Goal: Task Accomplishment & Management: Manage account settings

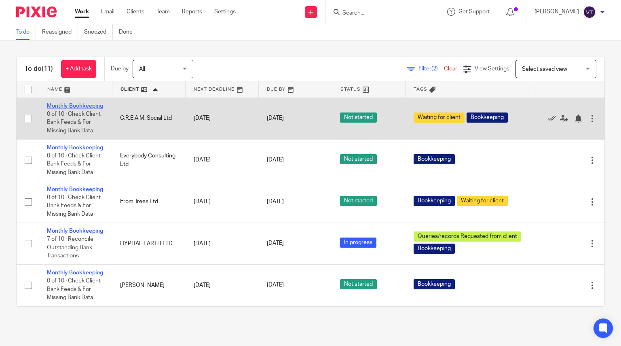
click at [67, 109] on link "Monthly Bookkeeping" at bounding box center [75, 106] width 56 height 6
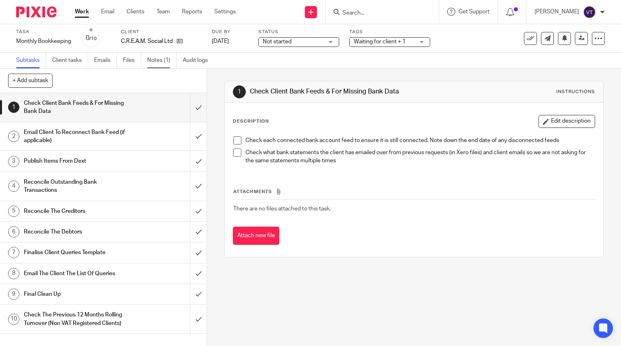
click at [158, 62] on link "Notes (1)" at bounding box center [162, 61] width 30 height 16
click at [324, 42] on div "Not started Not started" at bounding box center [298, 42] width 81 height 10
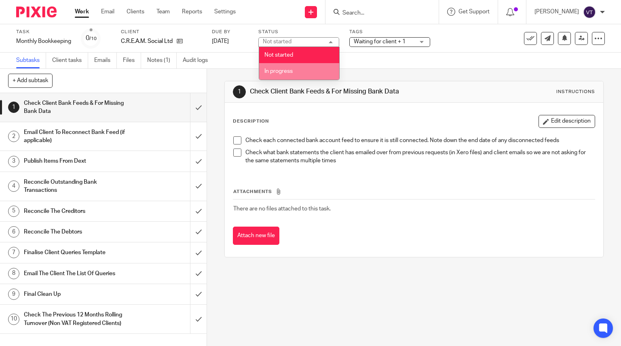
click at [303, 66] on li "In progress" at bounding box center [299, 71] width 80 height 17
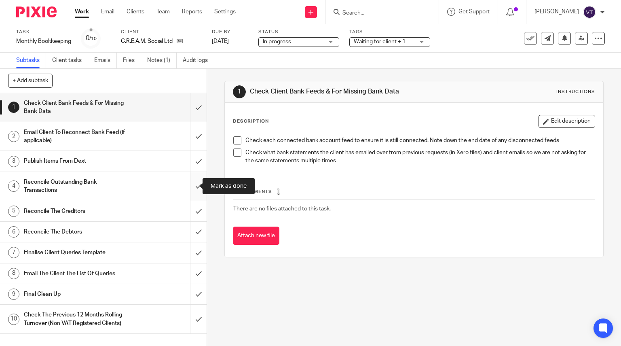
click at [195, 191] on input "submit" at bounding box center [103, 186] width 207 height 29
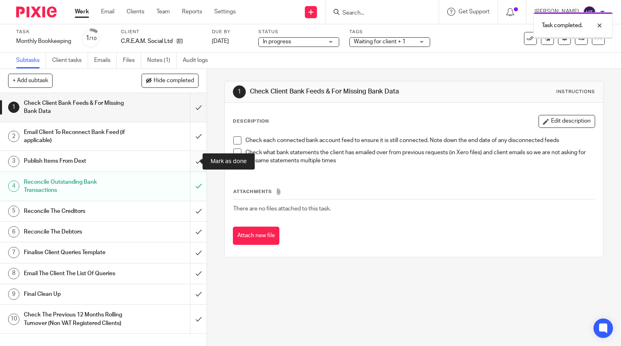
click at [196, 160] on input "submit" at bounding box center [103, 161] width 207 height 20
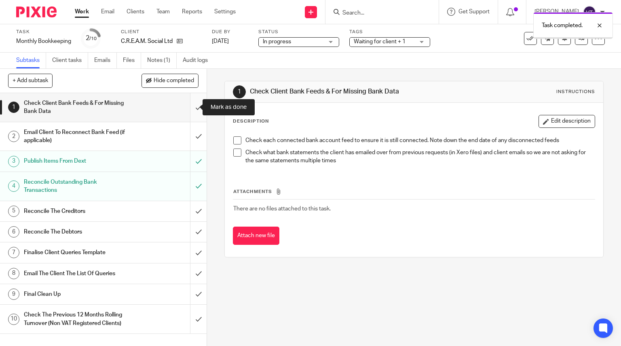
click at [192, 110] on input "submit" at bounding box center [103, 107] width 207 height 29
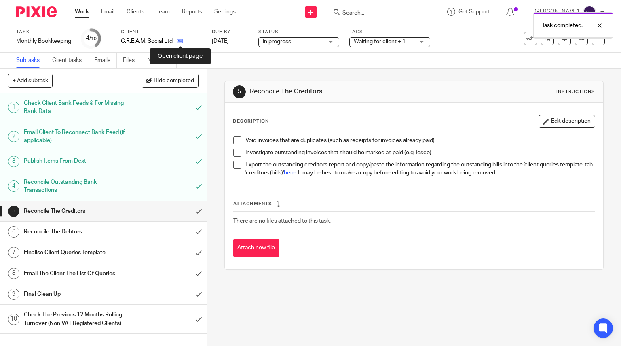
click at [180, 43] on icon at bounding box center [180, 41] width 6 height 6
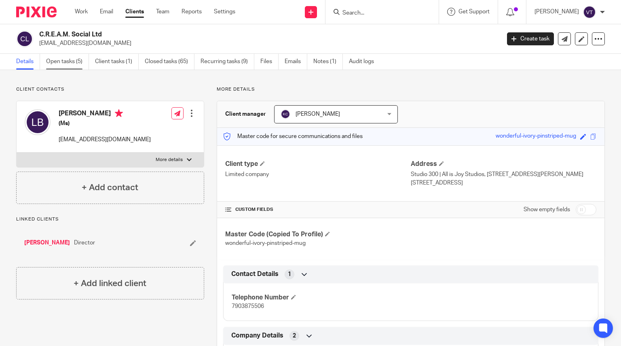
click at [60, 61] on link "Open tasks (5)" at bounding box center [67, 62] width 43 height 16
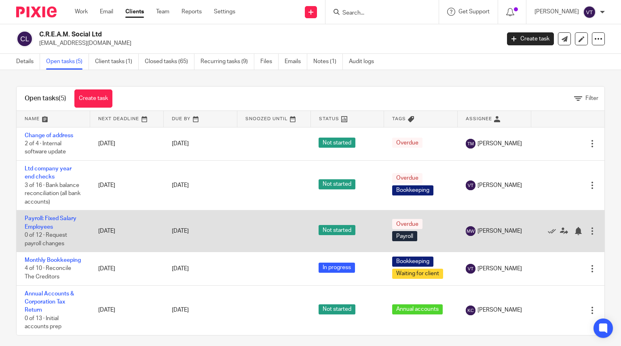
scroll to position [16, 0]
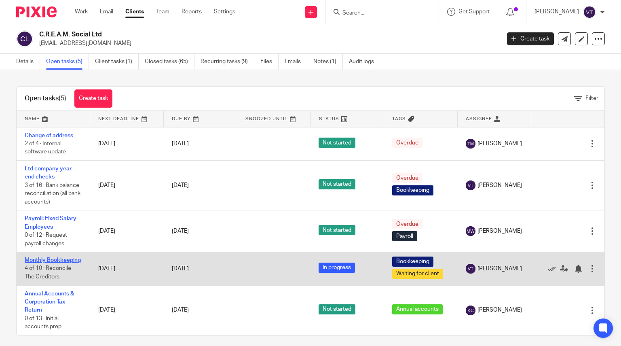
click at [35, 257] on link "Monthly Bookkeeping" at bounding box center [53, 260] width 56 height 6
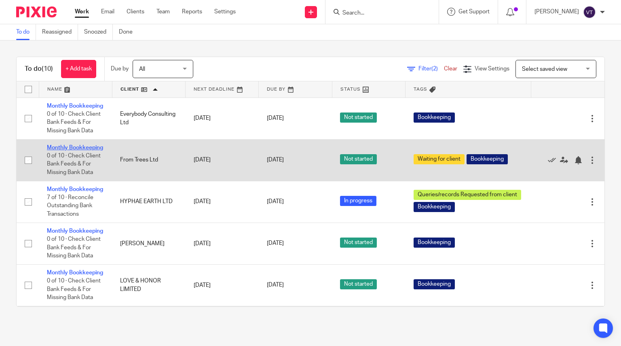
click at [74, 150] on link "Monthly Bookkeeping" at bounding box center [75, 148] width 56 height 6
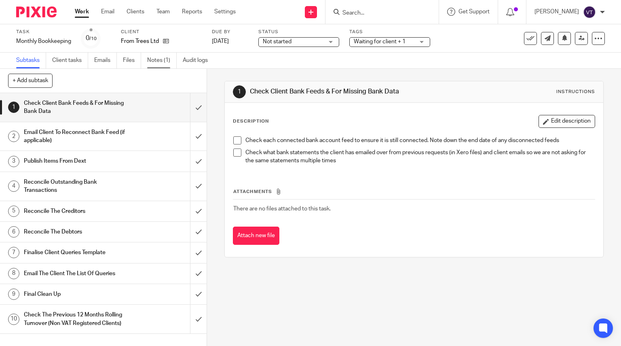
click at [166, 58] on link "Notes (1)" at bounding box center [162, 61] width 30 height 16
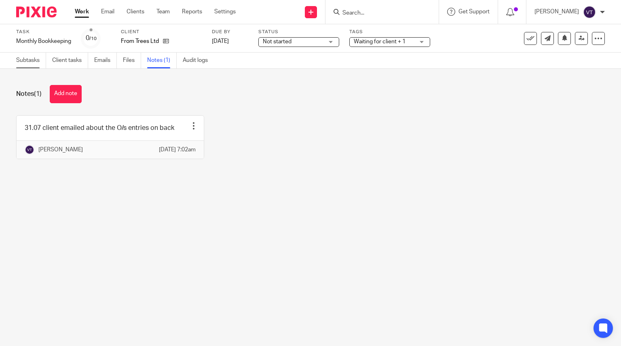
click at [23, 59] on link "Subtasks" at bounding box center [31, 61] width 30 height 16
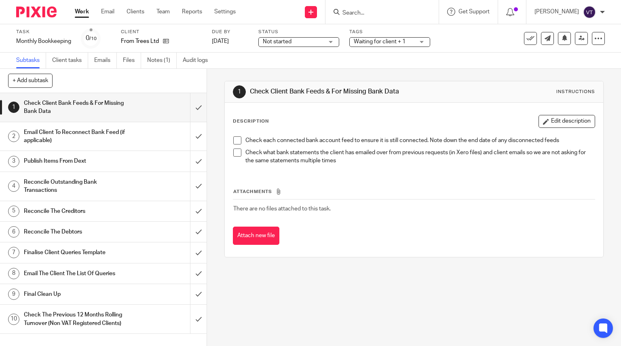
click at [307, 44] on span "Not started" at bounding box center [293, 42] width 61 height 8
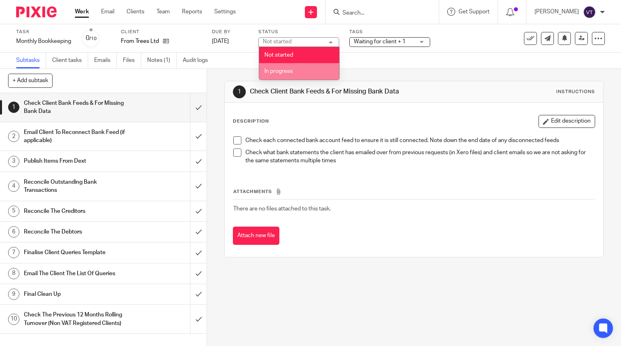
click at [308, 70] on li "In progress" at bounding box center [299, 71] width 80 height 17
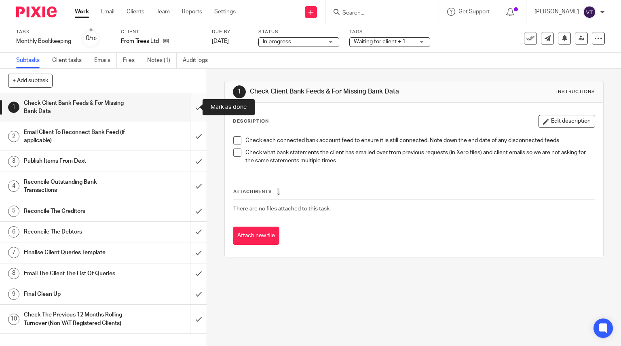
click at [187, 106] on input "submit" at bounding box center [103, 107] width 207 height 29
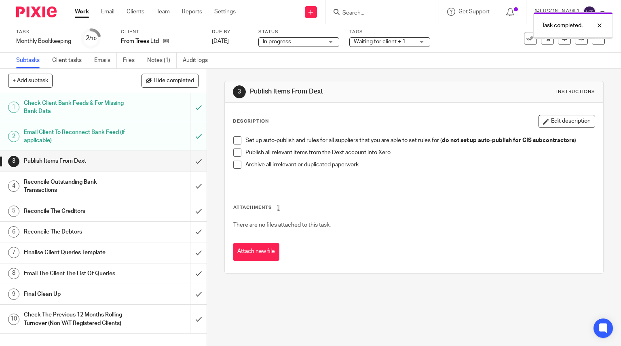
click at [191, 159] on input "submit" at bounding box center [103, 161] width 207 height 20
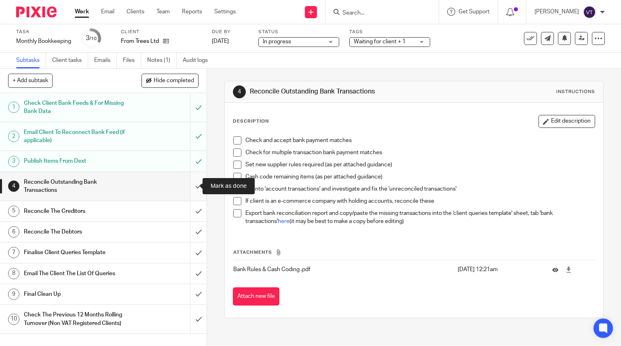
click at [190, 186] on input "submit" at bounding box center [103, 186] width 207 height 29
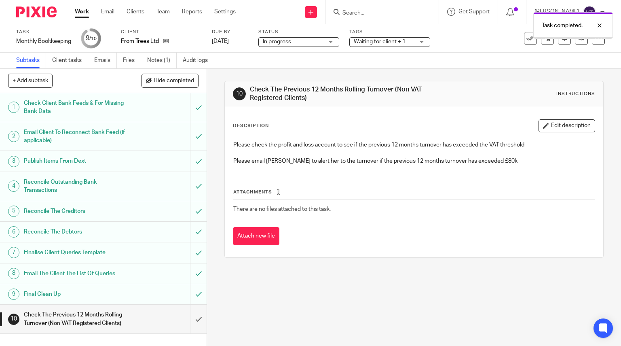
click at [192, 321] on input "submit" at bounding box center [103, 319] width 207 height 29
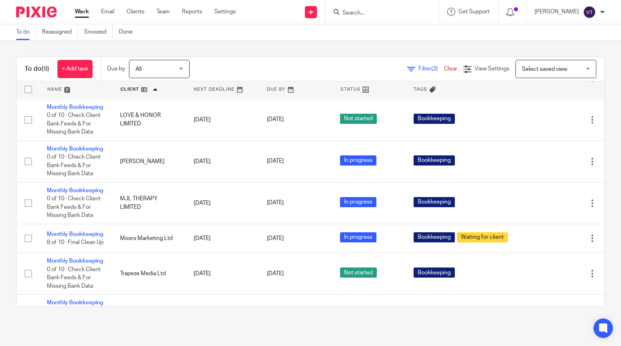
scroll to position [127, 0]
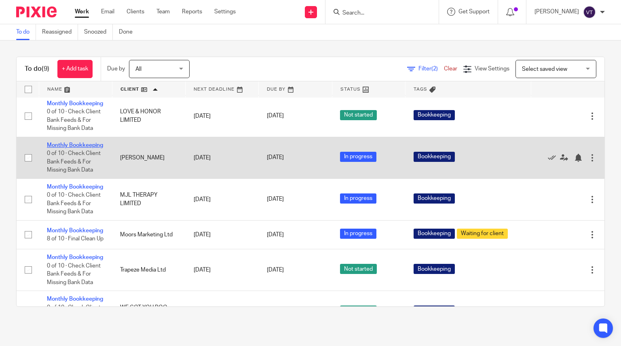
click at [66, 148] on link "Monthly Bookkeeping" at bounding box center [75, 145] width 56 height 6
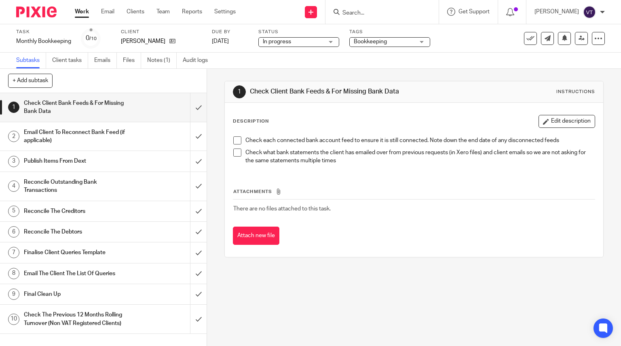
click at [336, 41] on div "In progress In progress" at bounding box center [298, 42] width 81 height 10
click at [423, 40] on div "Bookkeeping" at bounding box center [389, 42] width 81 height 10
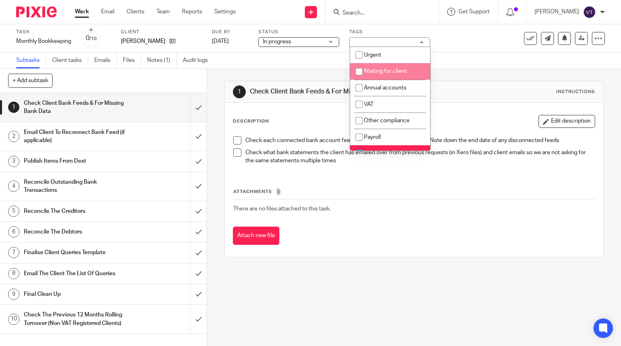
click at [410, 70] on li "Waiting for client" at bounding box center [390, 71] width 80 height 17
checkbox input "true"
click at [439, 50] on div "Task Monthly Bookkeeping Save Monthly Bookkeeping 0 /10 Client Martin Howard Du…" at bounding box center [310, 38] width 621 height 28
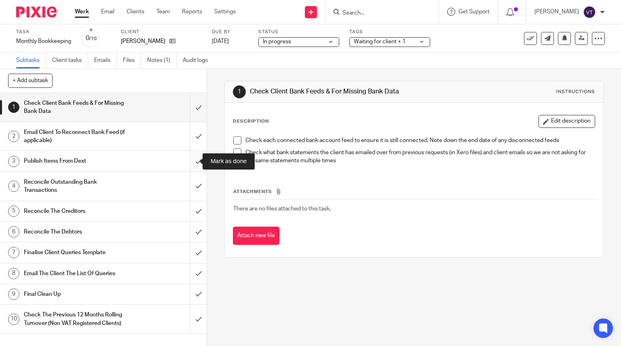
click at [191, 162] on input "submit" at bounding box center [103, 161] width 207 height 20
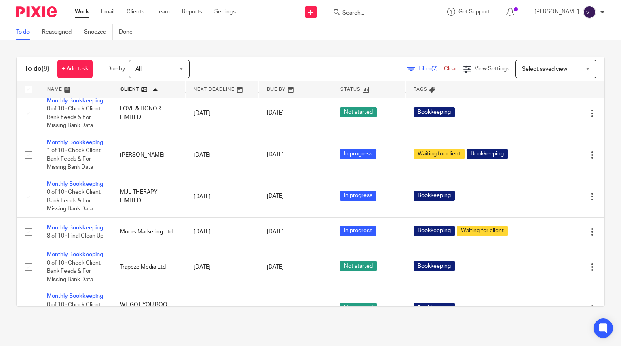
scroll to position [166, 0]
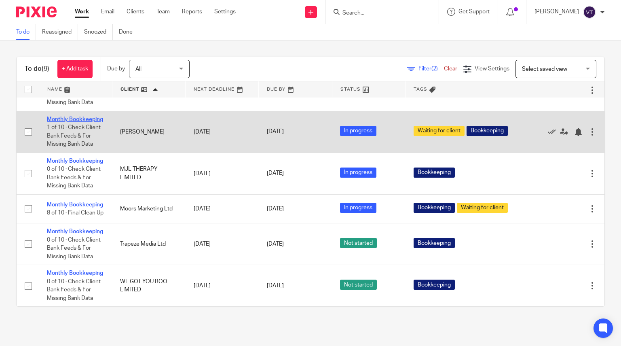
click at [59, 122] on link "Monthly Bookkeeping" at bounding box center [75, 119] width 56 height 6
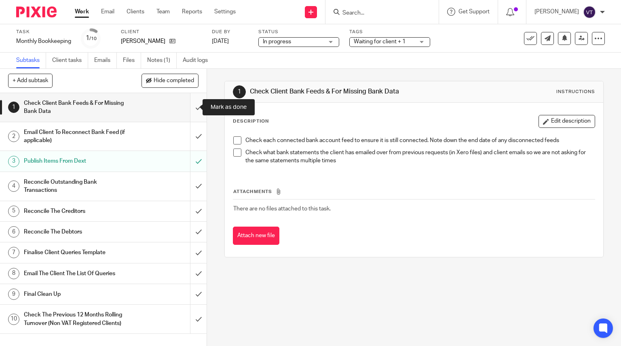
click at [194, 108] on input "submit" at bounding box center [103, 107] width 207 height 29
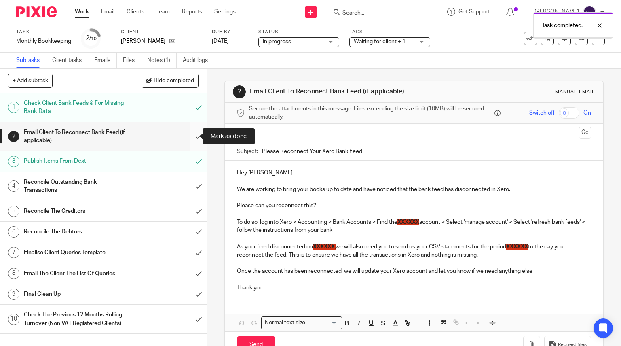
click at [191, 138] on input "submit" at bounding box center [103, 136] width 207 height 29
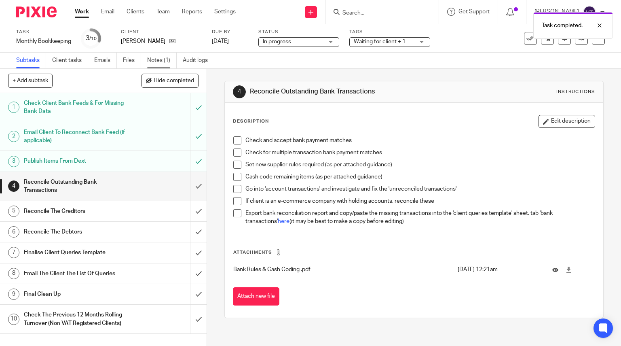
click at [157, 59] on link "Notes (1)" at bounding box center [162, 61] width 30 height 16
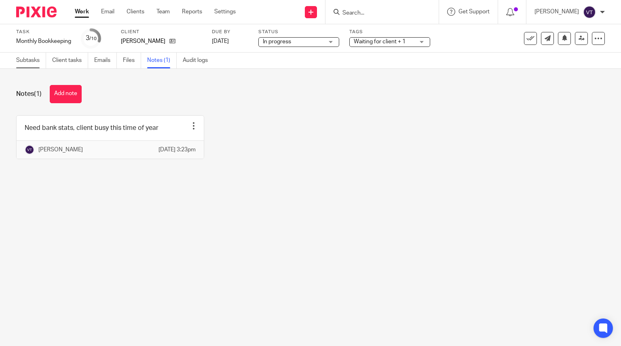
click at [36, 61] on link "Subtasks" at bounding box center [31, 61] width 30 height 16
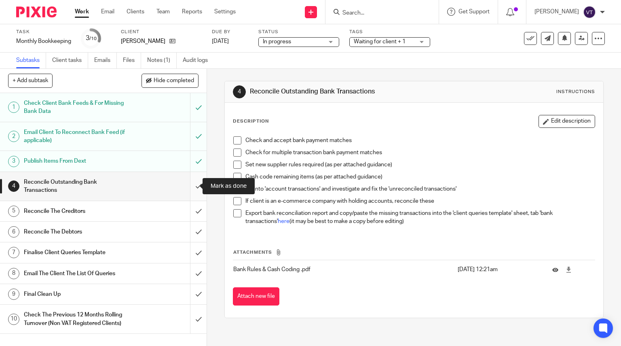
click at [190, 185] on input "submit" at bounding box center [103, 186] width 207 height 29
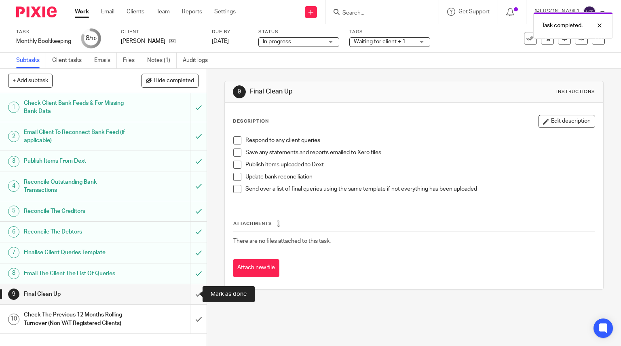
click at [190, 293] on input "submit" at bounding box center [103, 294] width 207 height 20
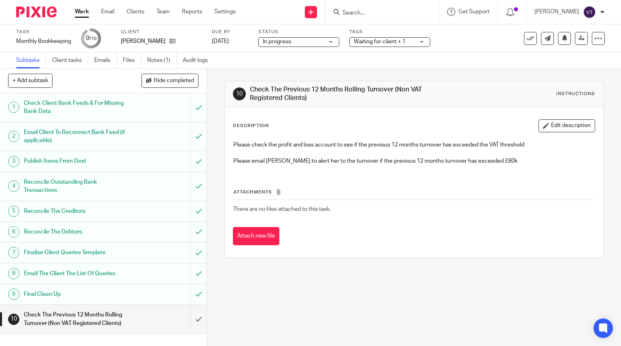
click at [193, 318] on input "submit" at bounding box center [103, 319] width 207 height 29
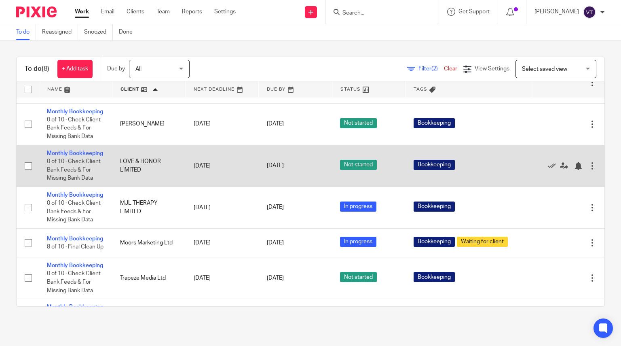
scroll to position [81, 0]
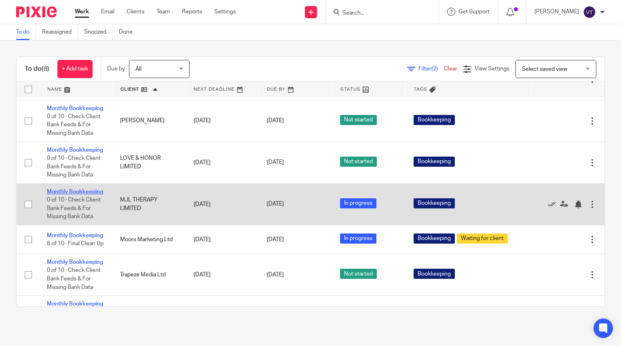
click at [67, 195] on link "Monthly Bookkeeping" at bounding box center [75, 192] width 56 height 6
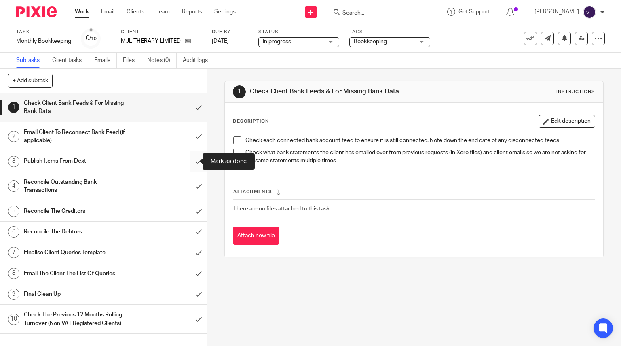
click at [193, 158] on input "submit" at bounding box center [103, 161] width 207 height 20
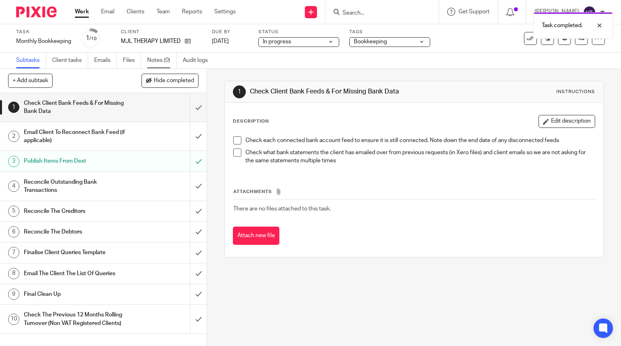
click at [155, 62] on link "Notes (0)" at bounding box center [162, 61] width 30 height 16
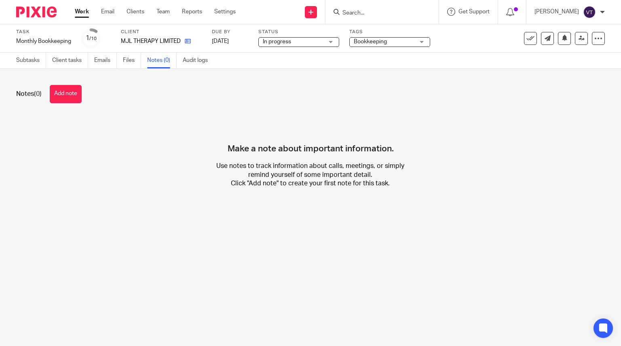
click at [190, 44] on link at bounding box center [186, 41] width 10 height 8
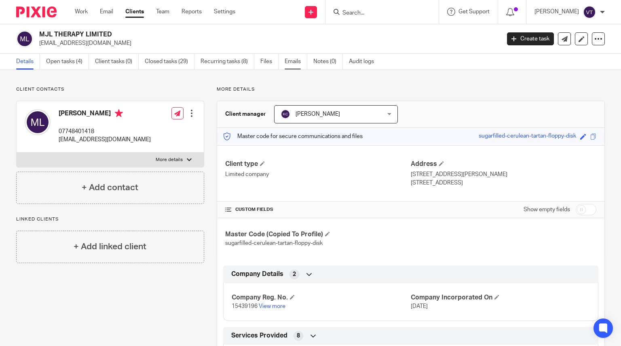
click at [292, 61] on link "Emails" at bounding box center [296, 62] width 23 height 16
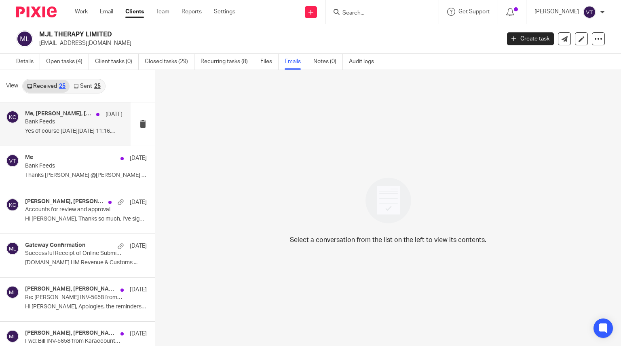
click at [43, 125] on p "Bank Feeds" at bounding box center [64, 121] width 78 height 7
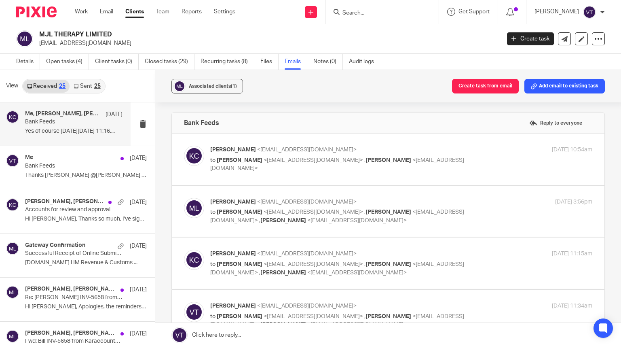
click at [415, 159] on p "to Megan Lynas <contact@relationshiptherapyputney.com> , Victoria Thorpe <victo…" at bounding box center [337, 164] width 255 height 17
checkbox input "true"
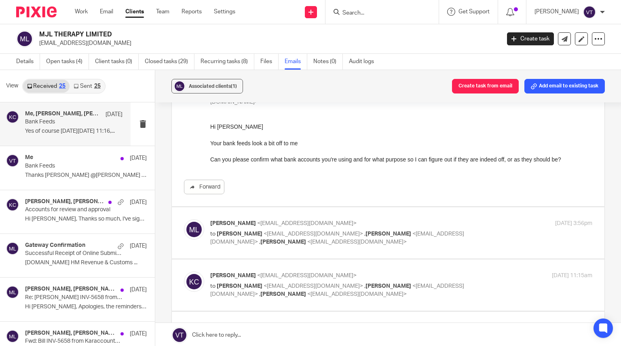
scroll to position [81, 0]
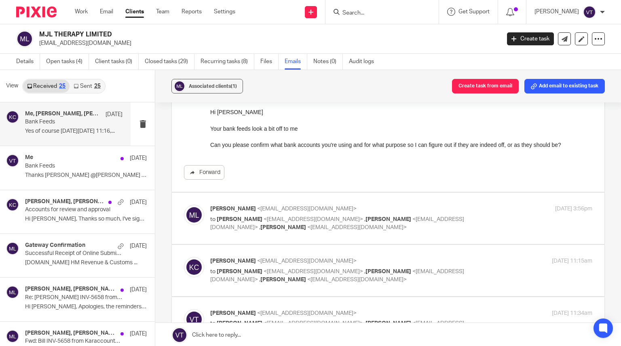
click at [463, 215] on div "Megan Lynas <contact@meganlynas.com> to Kara Curtayne <kara@karaccounts.com> , …" at bounding box center [401, 218] width 382 height 27
checkbox input "true"
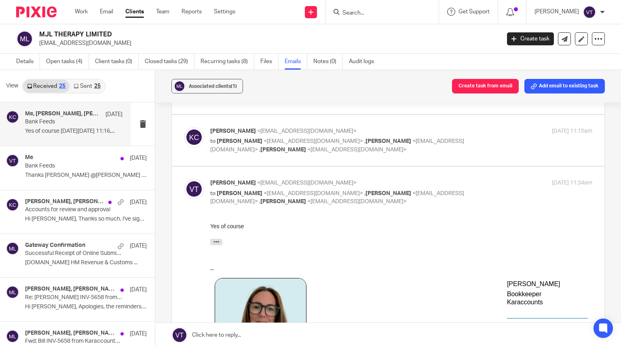
scroll to position [445, 0]
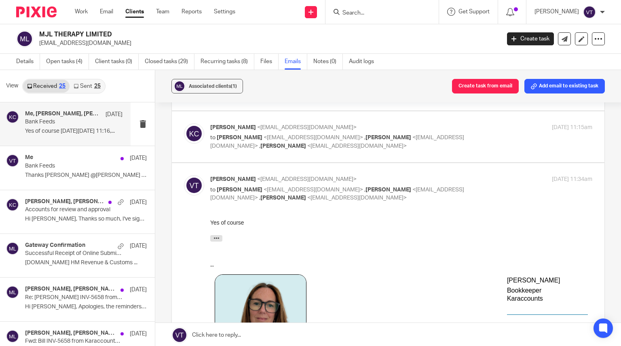
click at [407, 148] on span "<victoria@karaccounts.com>" at bounding box center [356, 146] width 99 height 6
checkbox input "true"
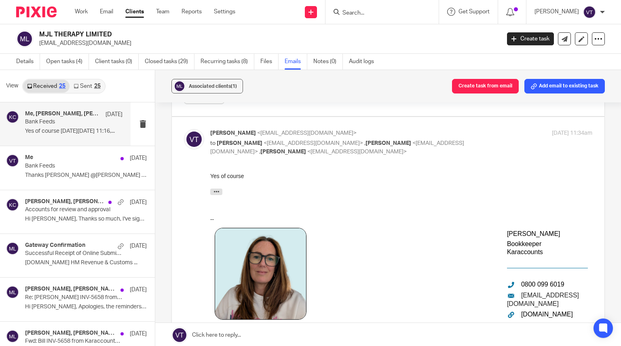
scroll to position [769, 0]
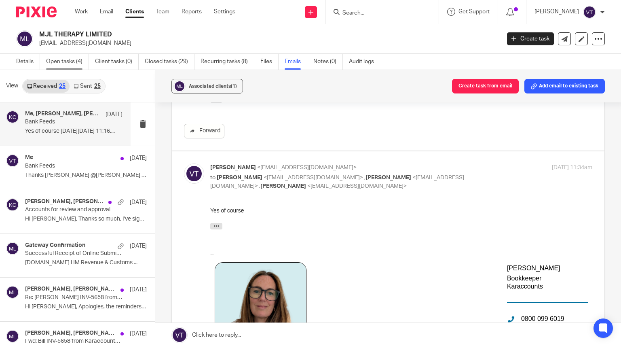
click at [57, 61] on link "Open tasks (4)" at bounding box center [67, 62] width 43 height 16
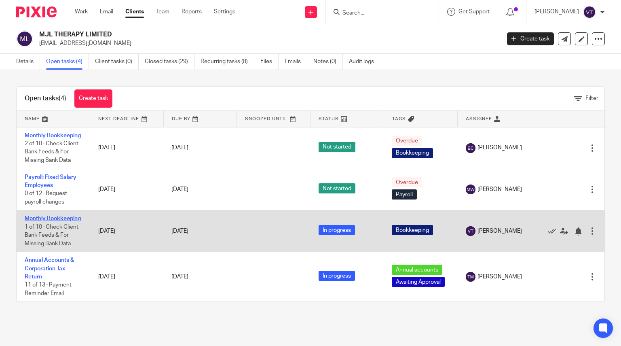
click at [38, 221] on link "Monthly Bookkeeping" at bounding box center [53, 219] width 56 height 6
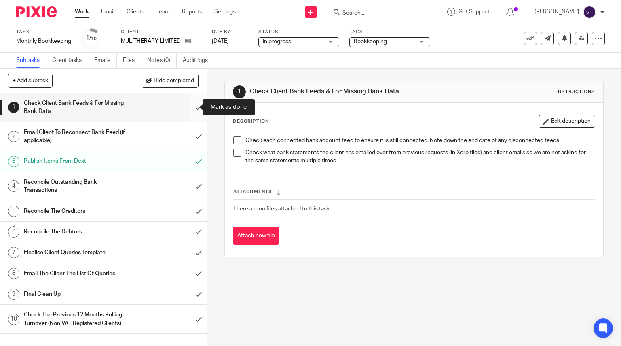
click at [188, 108] on input "submit" at bounding box center [103, 107] width 207 height 29
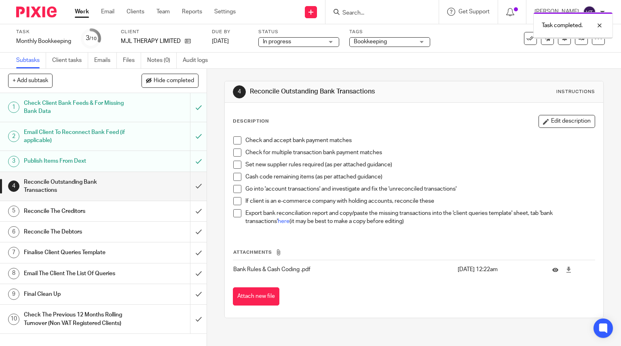
click at [423, 34] on div "Task completed." at bounding box center [462, 23] width 303 height 31
click at [428, 42] on div "Bookkeeping" at bounding box center [389, 42] width 81 height 10
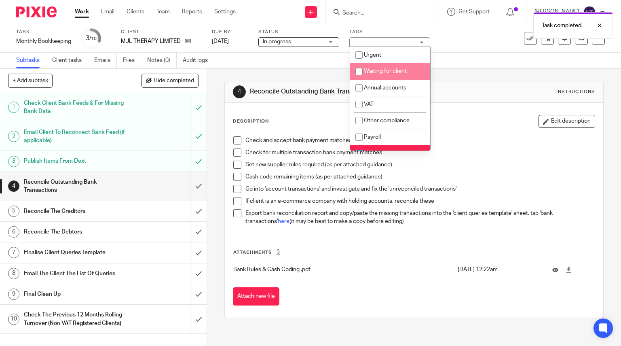
click at [399, 76] on li "Waiting for client" at bounding box center [390, 71] width 80 height 17
checkbox input "true"
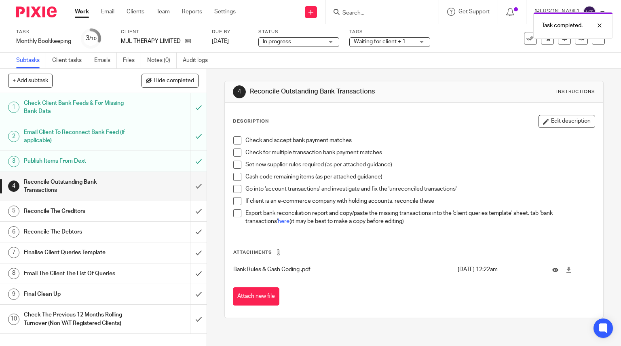
click at [214, 120] on div "4 Reconcile Outstanding Bank Transactions Instructions Description Edit descrip…" at bounding box center [414, 207] width 414 height 277
click at [191, 186] on input "submit" at bounding box center [103, 186] width 207 height 29
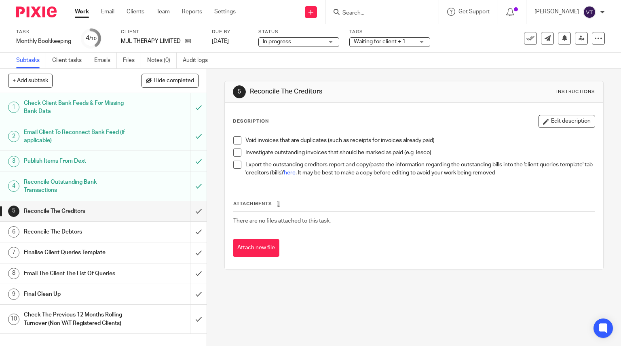
click at [193, 212] on input "submit" at bounding box center [103, 211] width 207 height 20
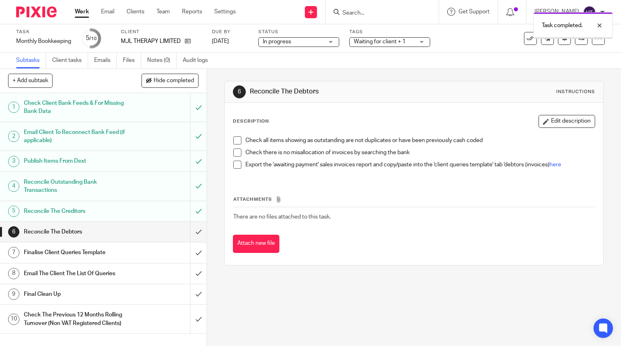
click at [192, 230] on input "submit" at bounding box center [103, 232] width 207 height 20
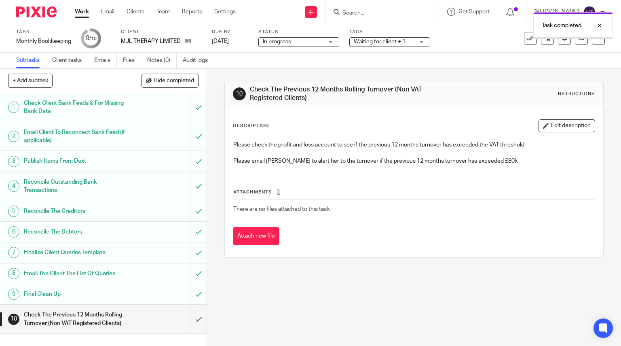
click at [191, 318] on input "submit" at bounding box center [103, 319] width 207 height 29
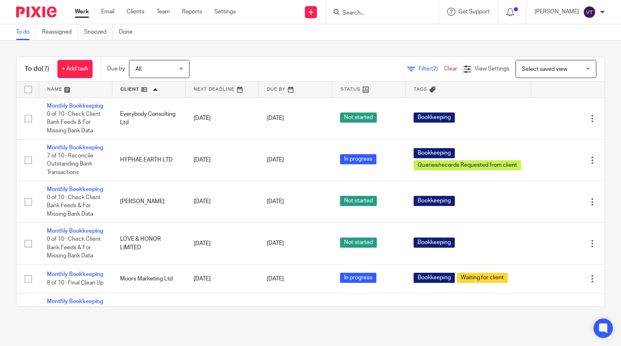
click at [372, 14] on input "Search" at bounding box center [378, 13] width 73 height 7
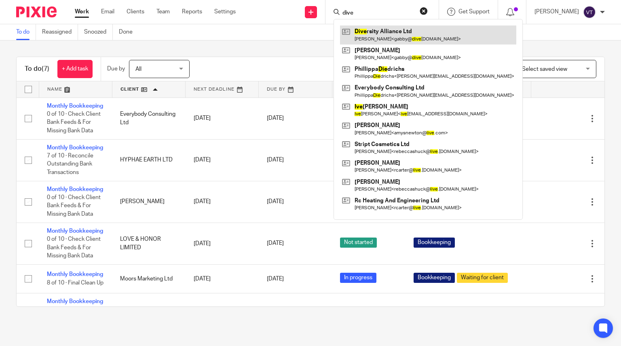
type input "dive"
click at [422, 34] on link at bounding box center [428, 34] width 176 height 19
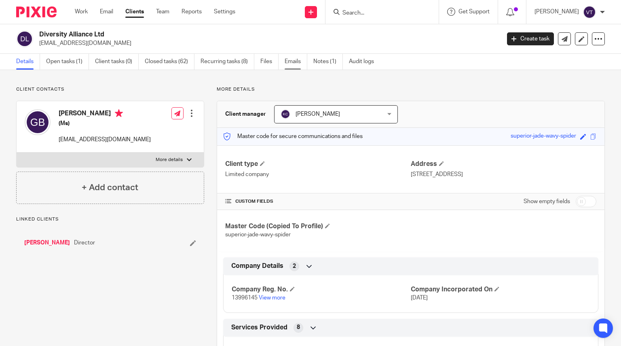
click at [293, 62] on link "Emails" at bounding box center [296, 62] width 23 height 16
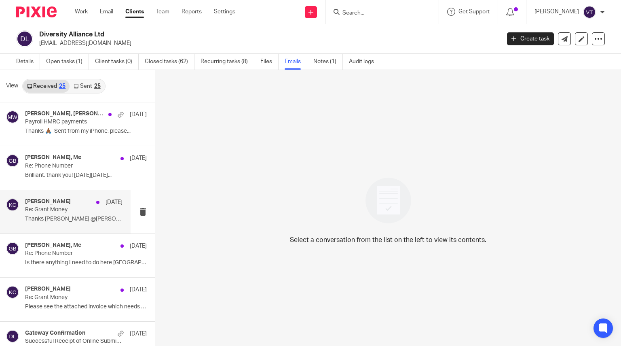
click at [54, 207] on p "Re: Grant Money" at bounding box center [64, 209] width 78 height 7
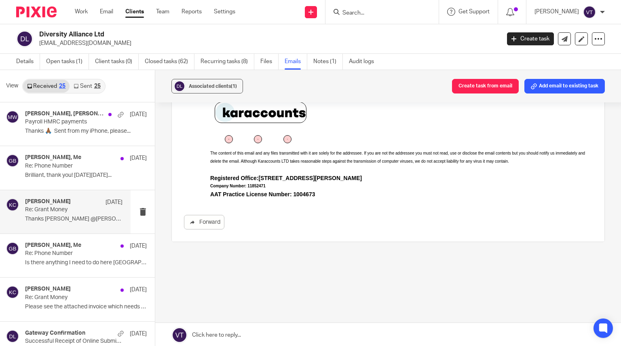
scroll to position [1, 0]
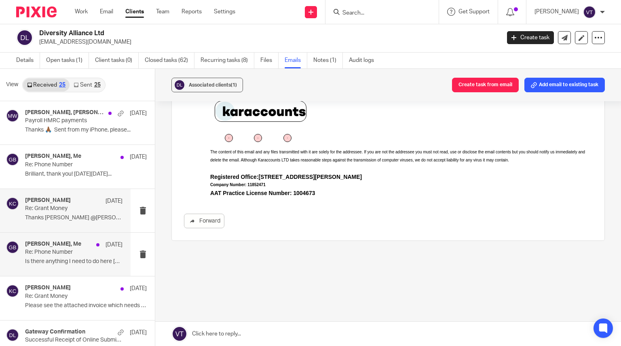
click at [57, 254] on p "Re: Phone Number" at bounding box center [64, 252] width 78 height 7
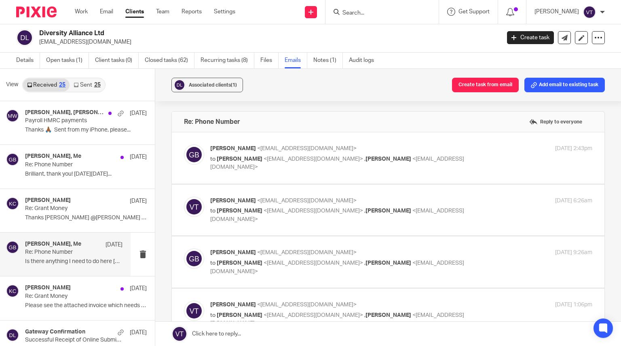
scroll to position [0, 0]
click at [59, 303] on p "Please see the attached invoice which needs to..." at bounding box center [73, 305] width 97 height 7
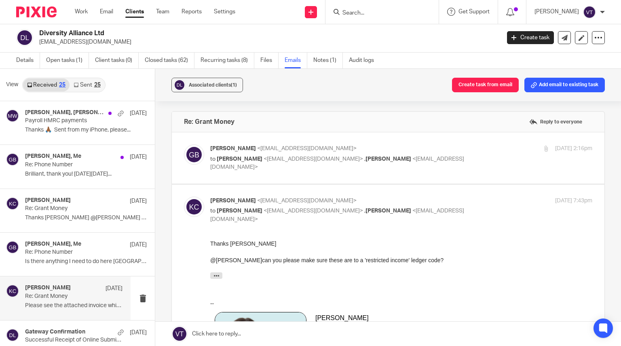
click at [449, 170] on div "Gabrielle Austen Browne <gabby@diversityalliance.co.uk> to Charley Godfrey <cha…" at bounding box center [388, 157] width 408 height 27
click at [465, 150] on div "3 Aug 2025 2:16pm" at bounding box center [528, 148] width 127 height 8
checkbox input "true"
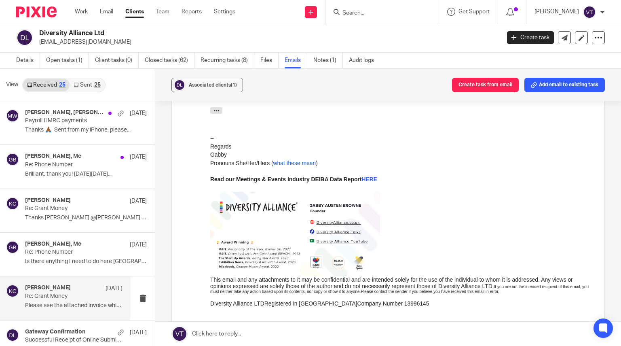
scroll to position [81, 0]
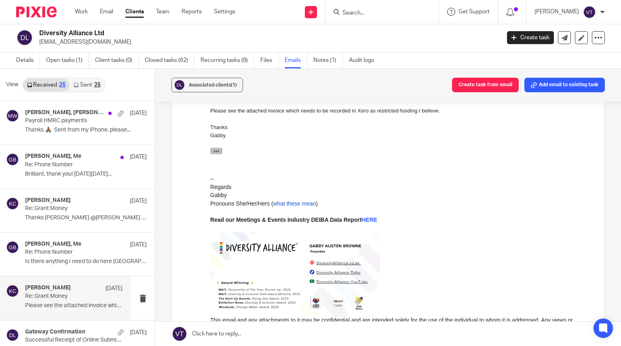
click at [219, 150] on icon "button" at bounding box center [217, 151] width 6 height 6
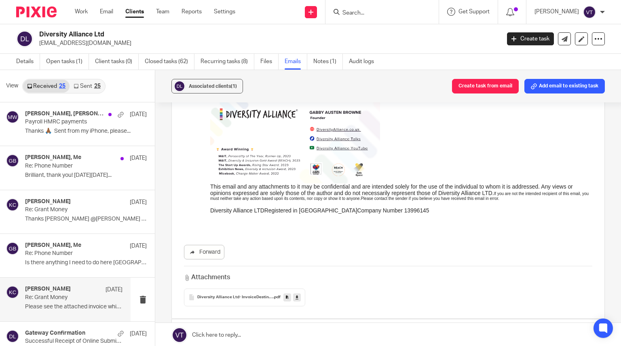
scroll to position [2619, 0]
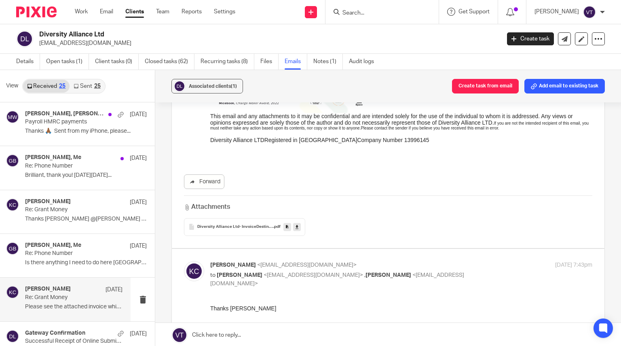
click at [296, 224] on icon at bounding box center [297, 227] width 3 height 6
click at [366, 15] on input "Search" at bounding box center [378, 13] width 73 height 7
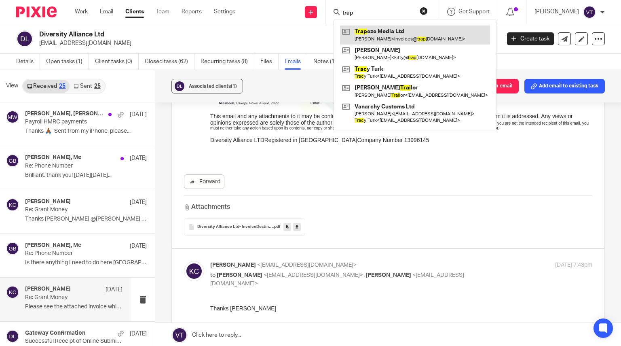
type input "trap"
click at [419, 40] on link at bounding box center [415, 34] width 150 height 19
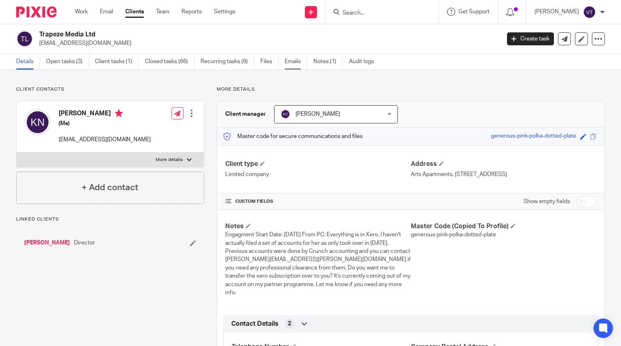
click at [292, 66] on link "Emails" at bounding box center [296, 62] width 23 height 16
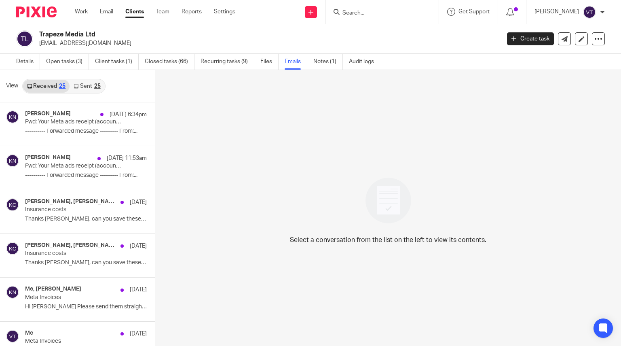
click at [360, 5] on div at bounding box center [382, 12] width 113 height 24
click at [362, 13] on input "Search" at bounding box center [378, 13] width 73 height 7
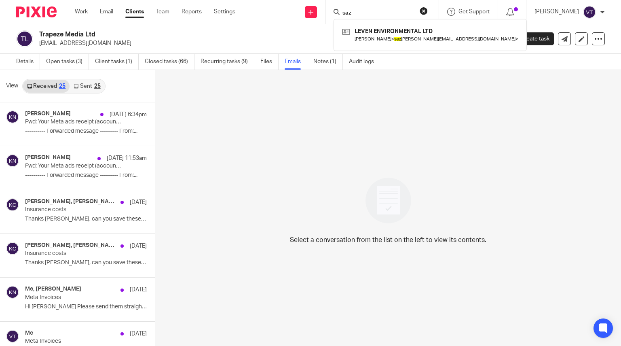
type input "saz"
